Goal: Contribute content

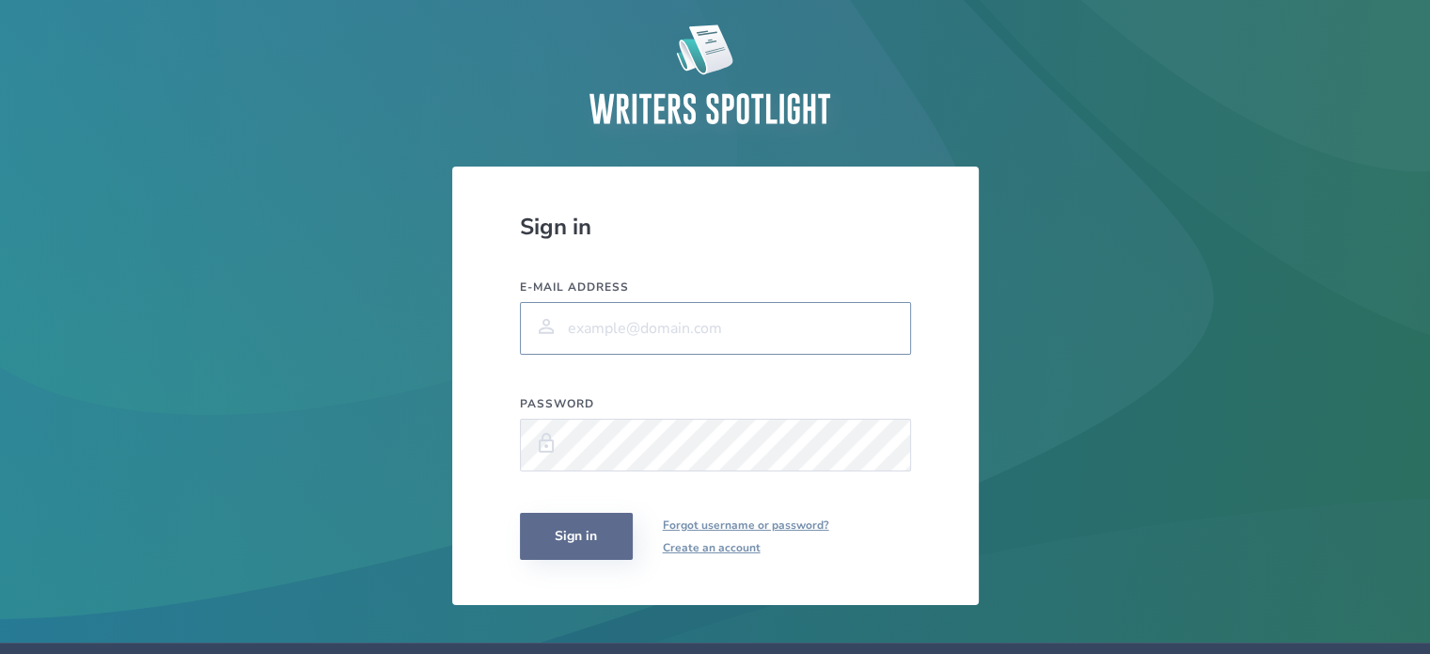
type input "[PERSON_NAME][EMAIL_ADDRESS][DOMAIN_NAME]"
click at [578, 544] on button "Sign in" at bounding box center [576, 536] width 113 height 47
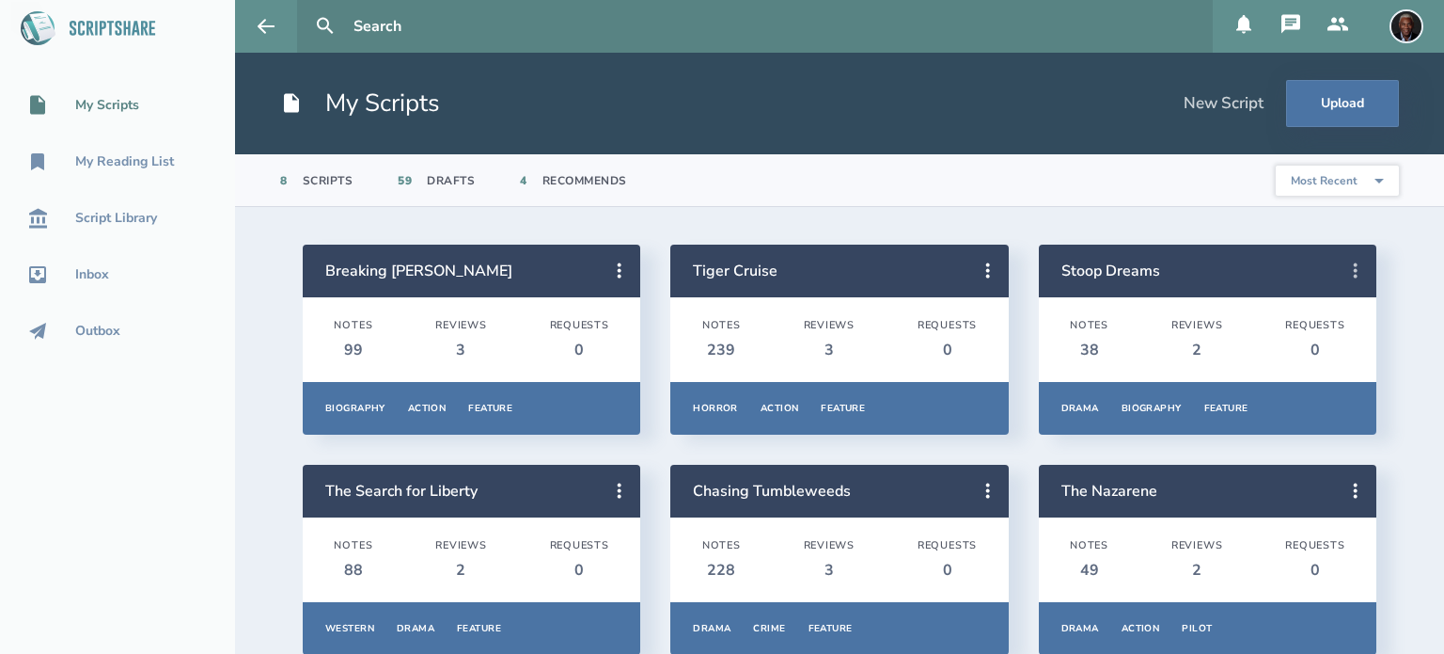
click at [1345, 273] on icon at bounding box center [1356, 271] width 23 height 23
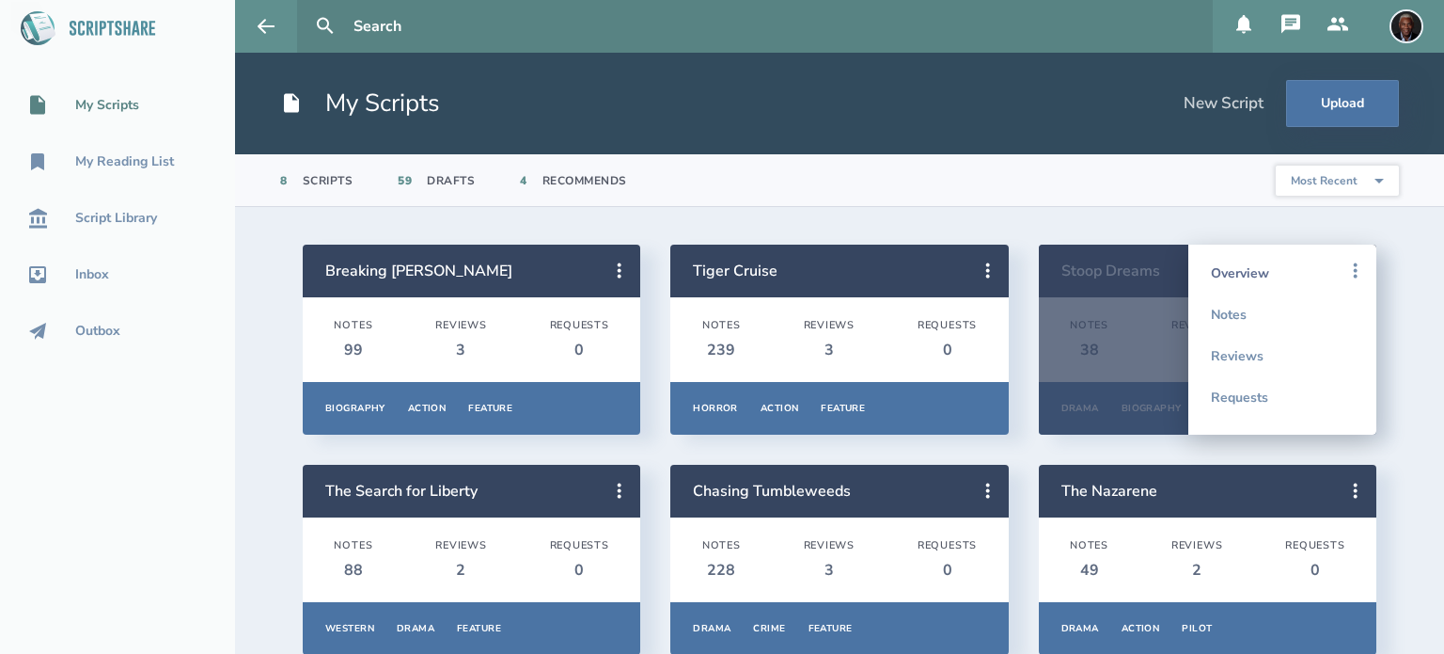
click at [1211, 266] on link "Overview" at bounding box center [1282, 272] width 143 height 41
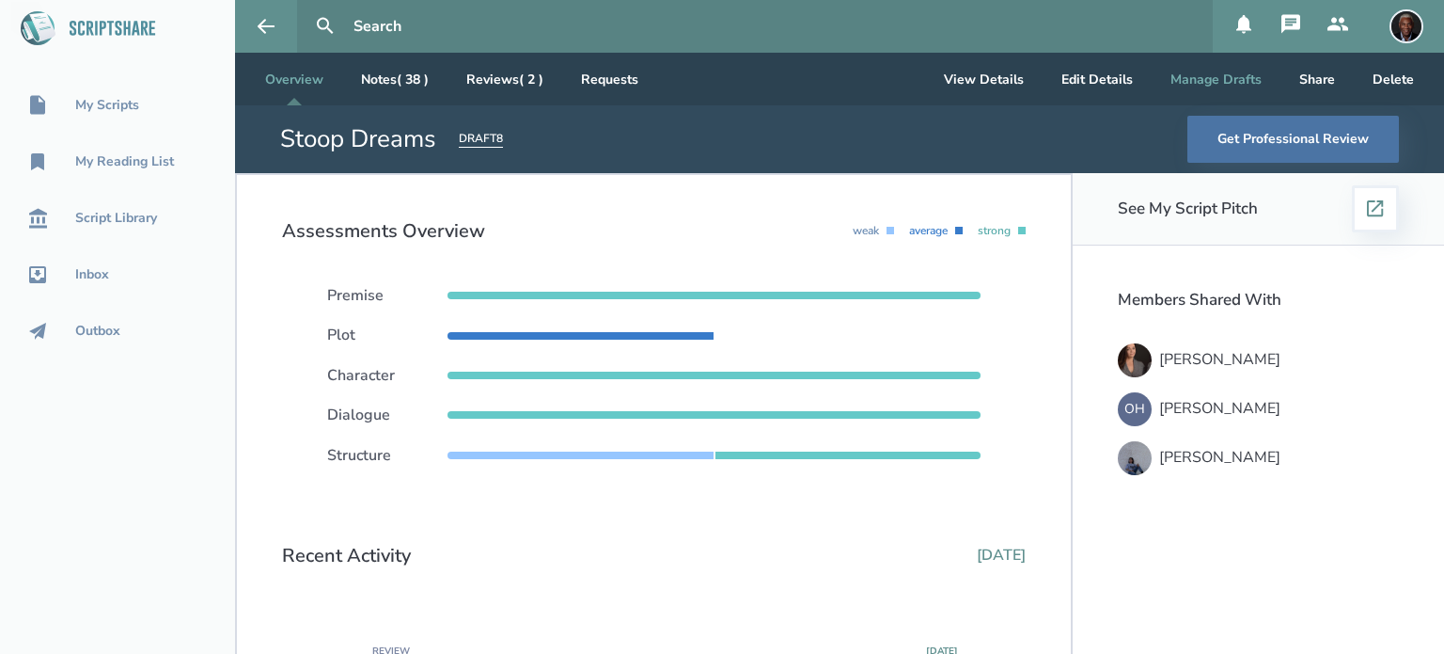
click at [1181, 78] on button "Manage Drafts" at bounding box center [1216, 79] width 121 height 53
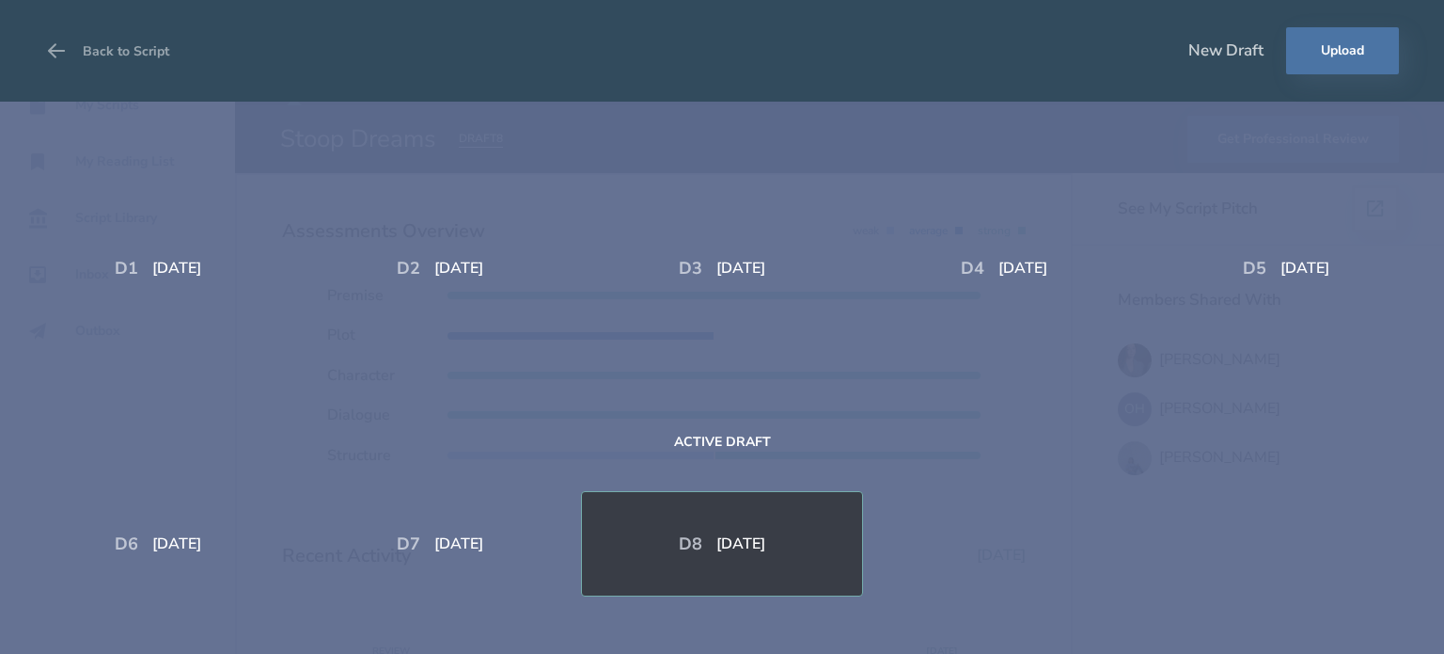
click at [1324, 49] on button "Upload" at bounding box center [1342, 50] width 113 height 47
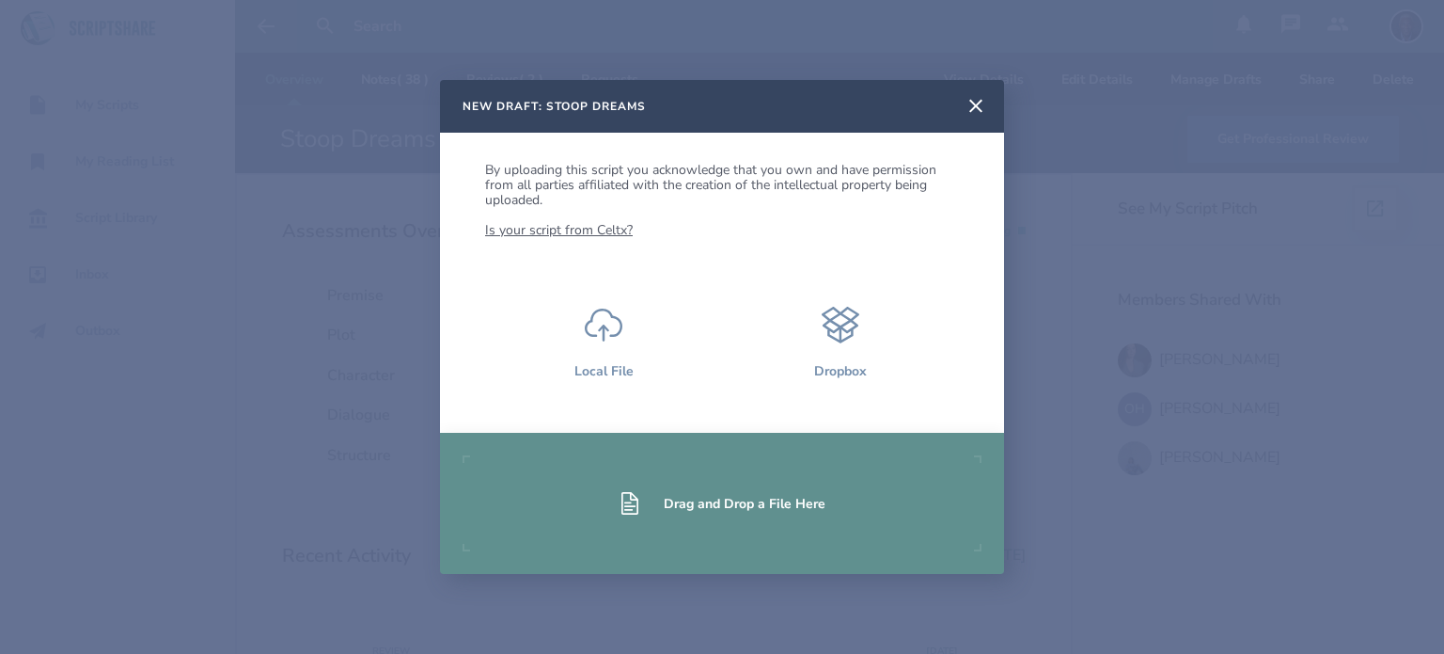
click at [709, 500] on div "Drag and Drop a File Here" at bounding box center [745, 504] width 162 height 18
